Goal: Obtain resource: Download file/media

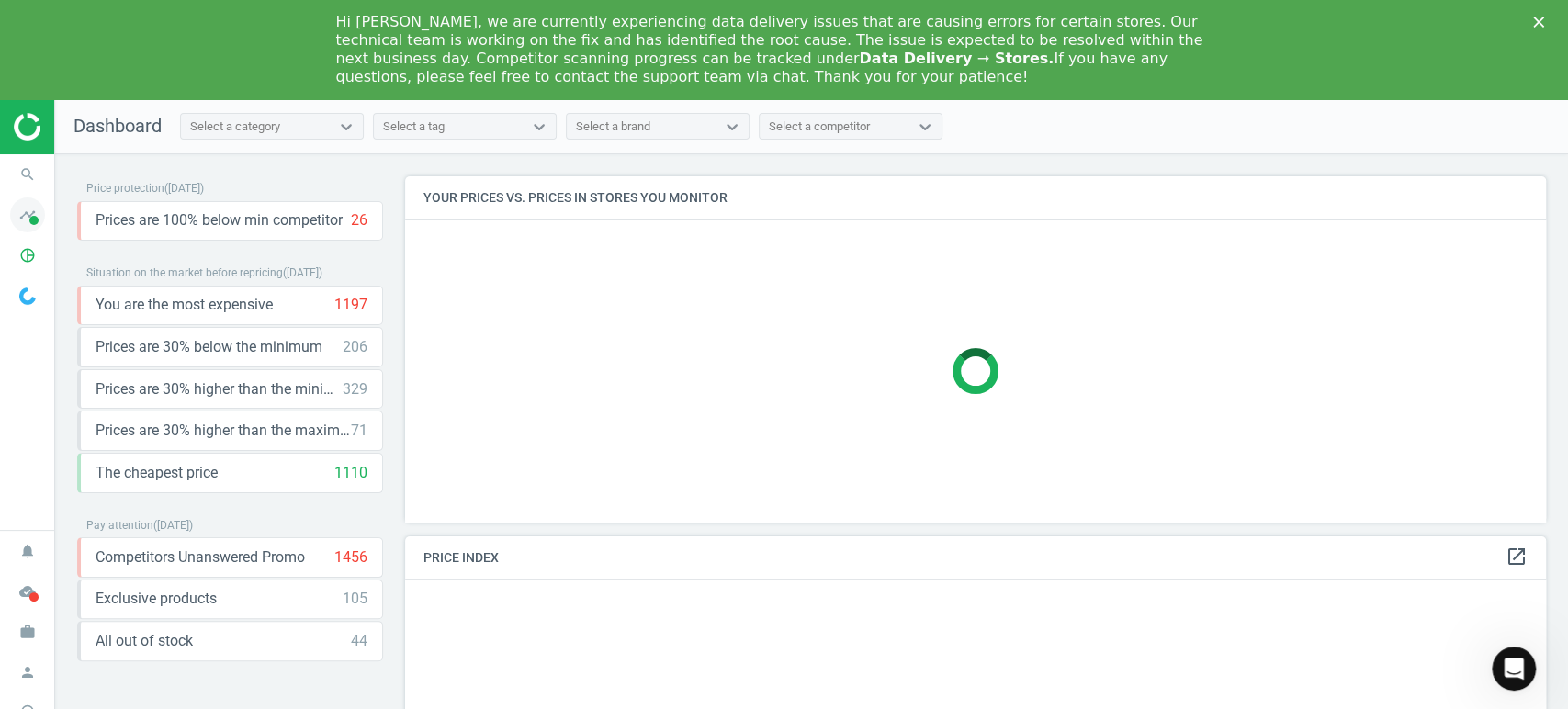
click at [23, 217] on icon "timeline" at bounding box center [27, 215] width 35 height 35
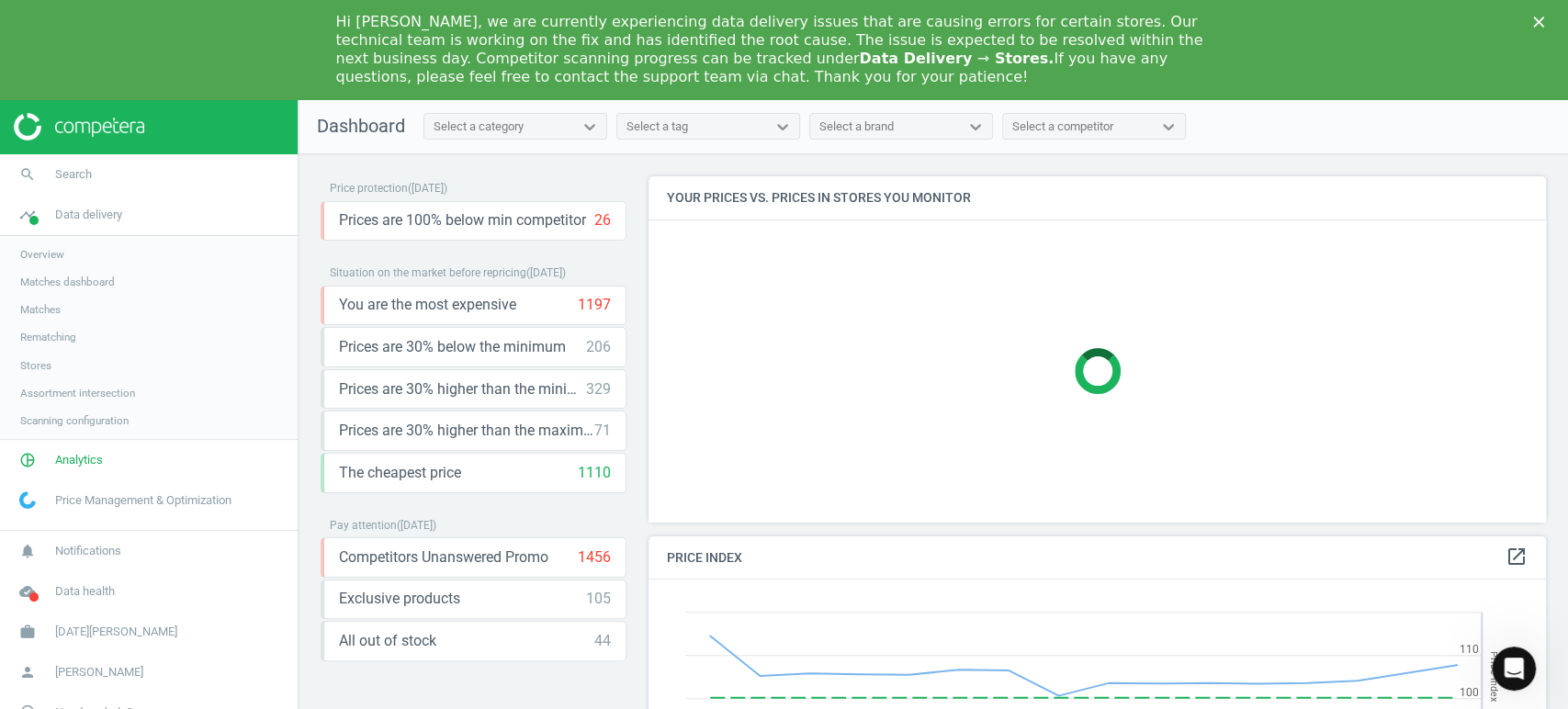
scroll to position [396, 913]
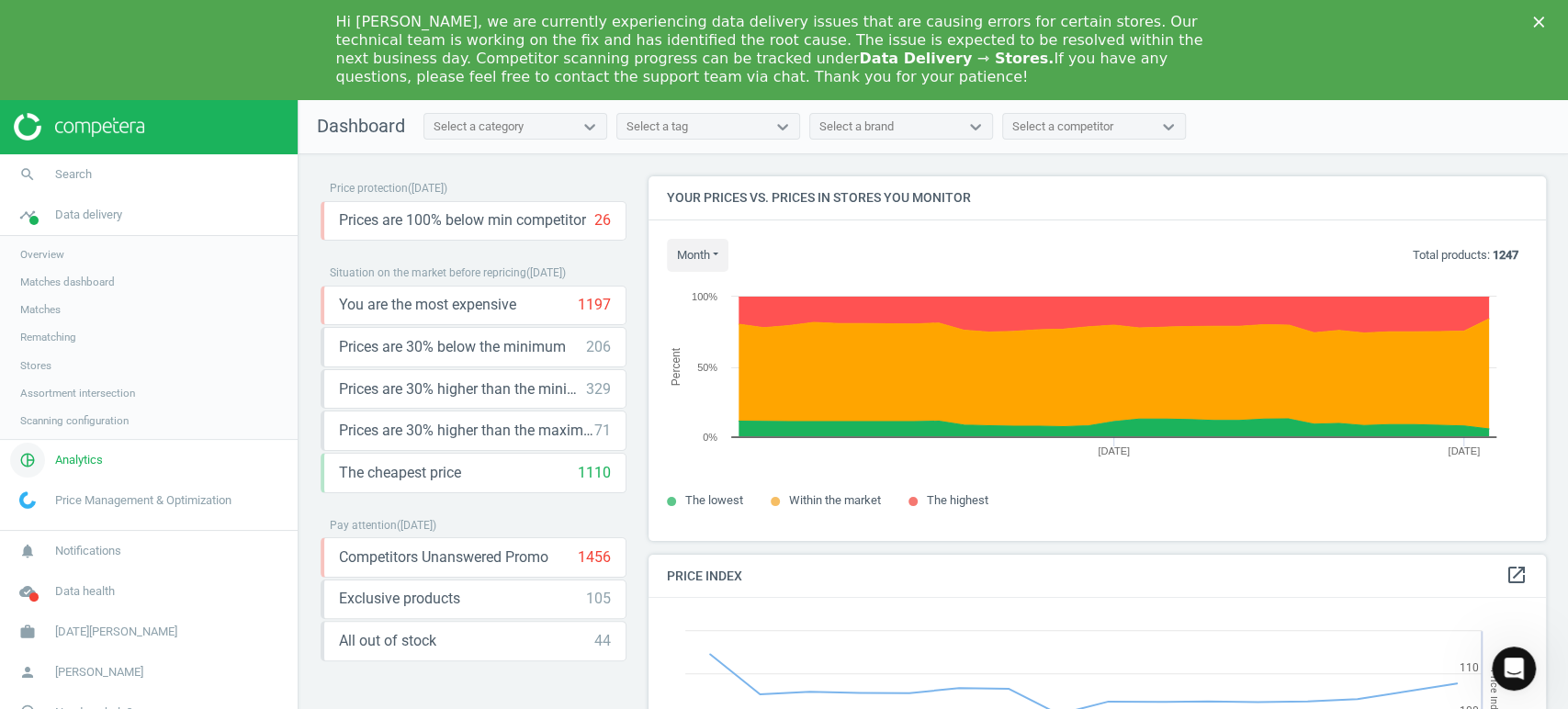
click at [81, 461] on span "Analytics" at bounding box center [78, 459] width 47 height 16
click at [56, 312] on link "Products" at bounding box center [149, 322] width 298 height 27
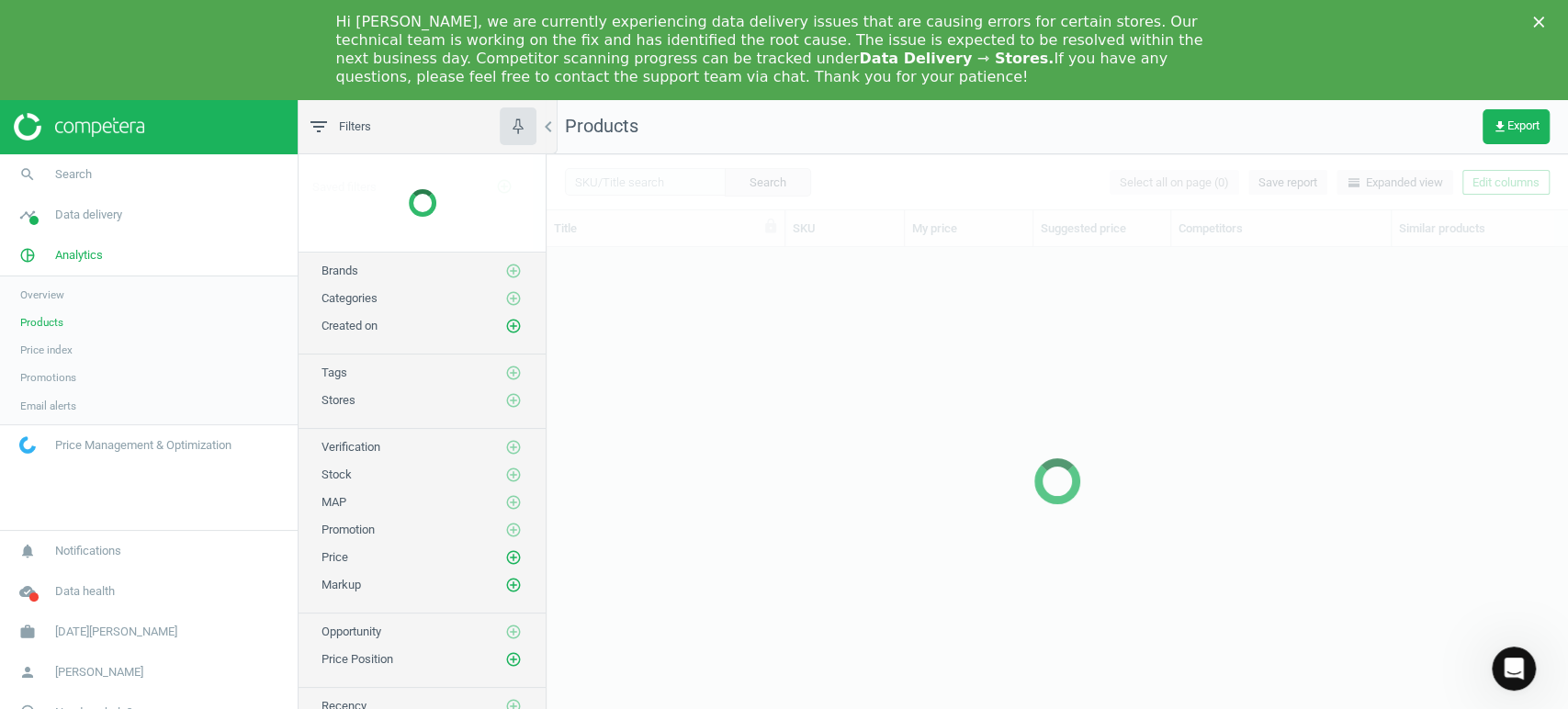
scroll to position [495, 1005]
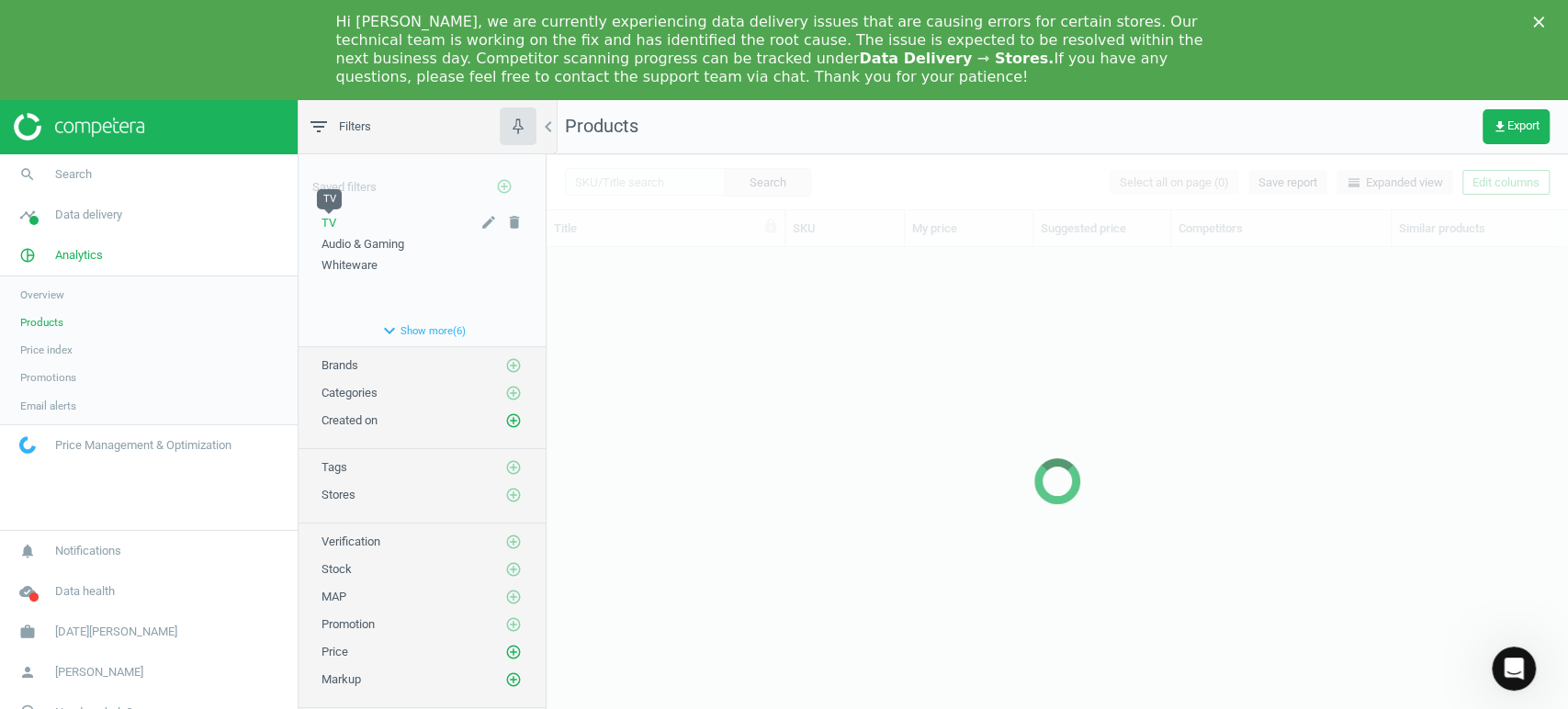
click at [333, 218] on span "TV" at bounding box center [328, 222] width 15 height 14
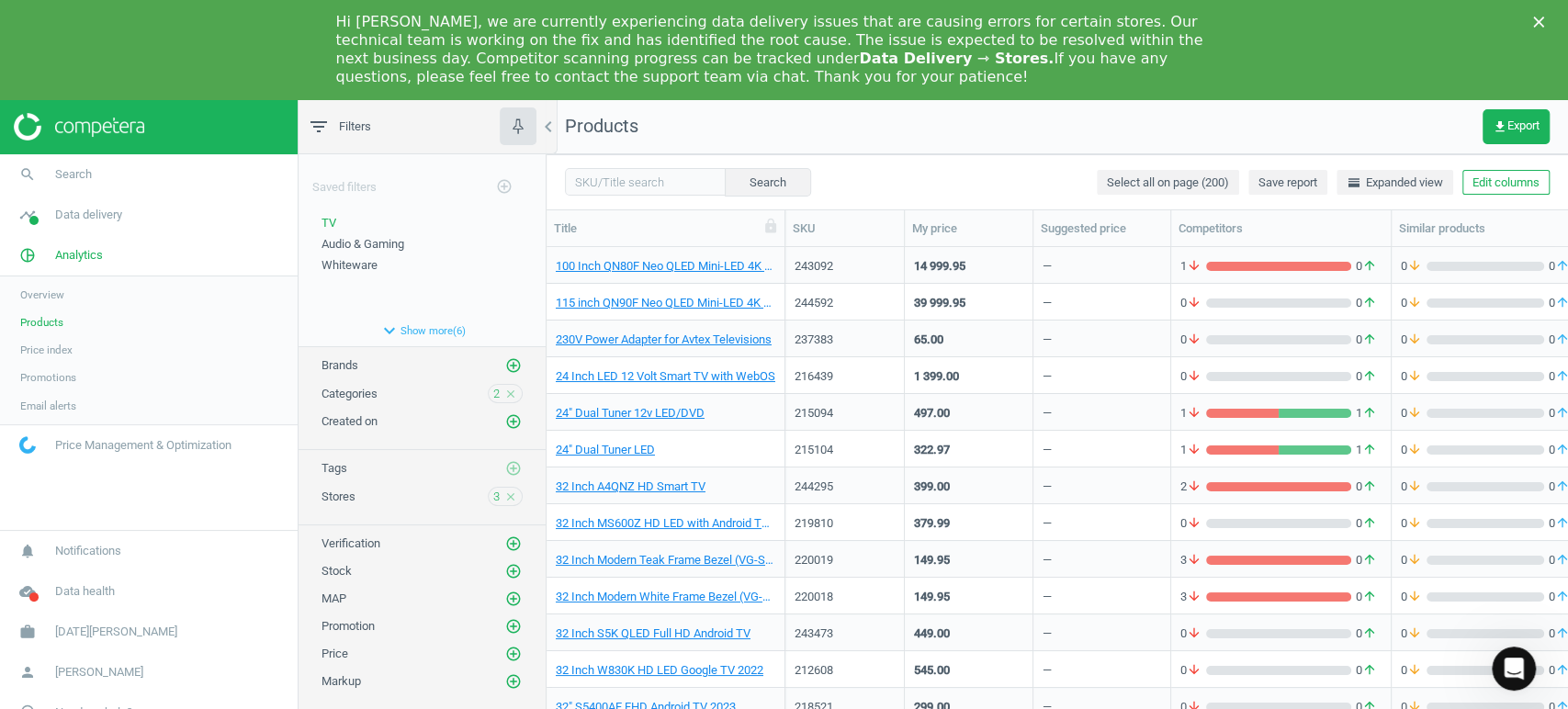
click at [1529, 101] on nav "Products get_app Export" at bounding box center [1057, 127] width 1021 height 55
click at [1515, 119] on span "get_app Export" at bounding box center [1516, 126] width 46 height 15
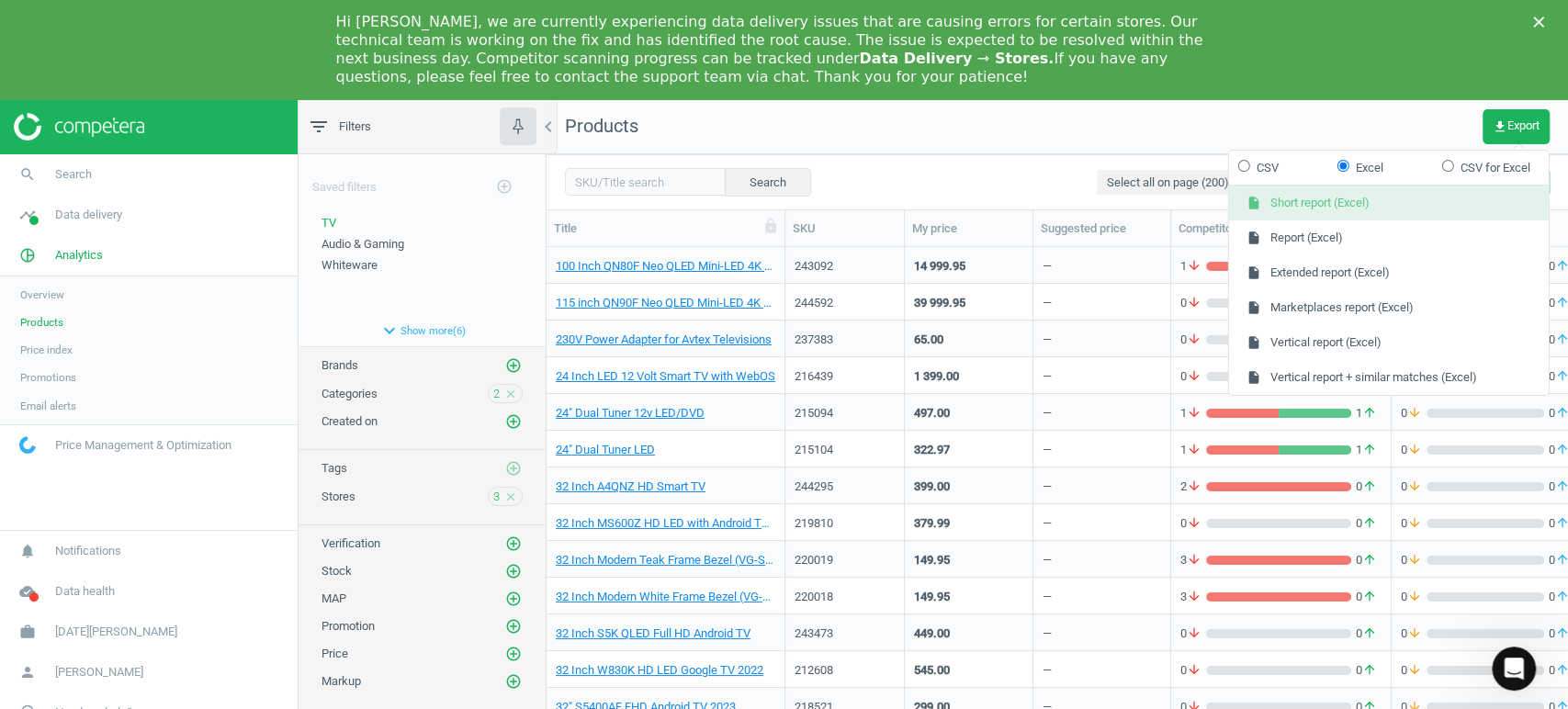
click at [1339, 192] on button "insert_drive_file Short report (Excel)" at bounding box center [1389, 203] width 320 height 35
